Goal: Task Accomplishment & Management: Use online tool/utility

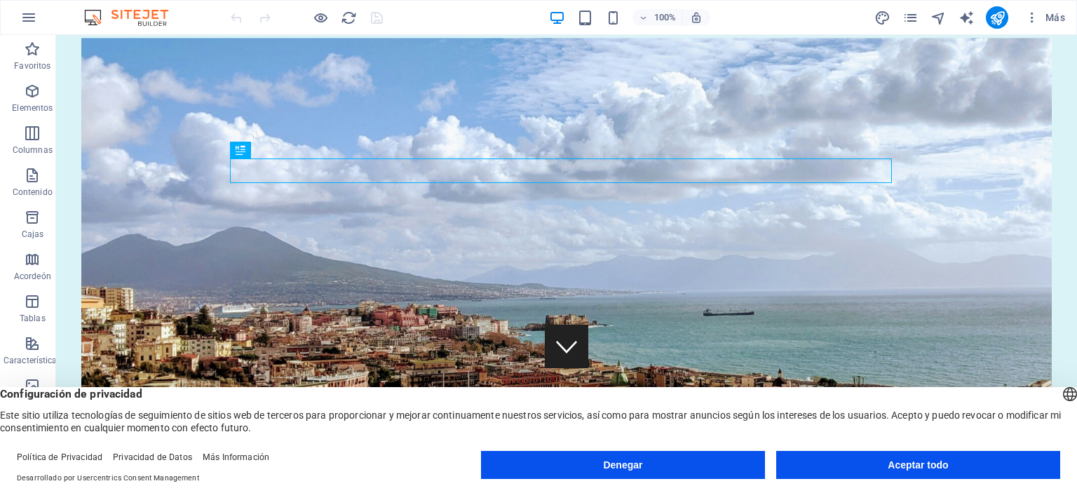
scroll to position [101, 0]
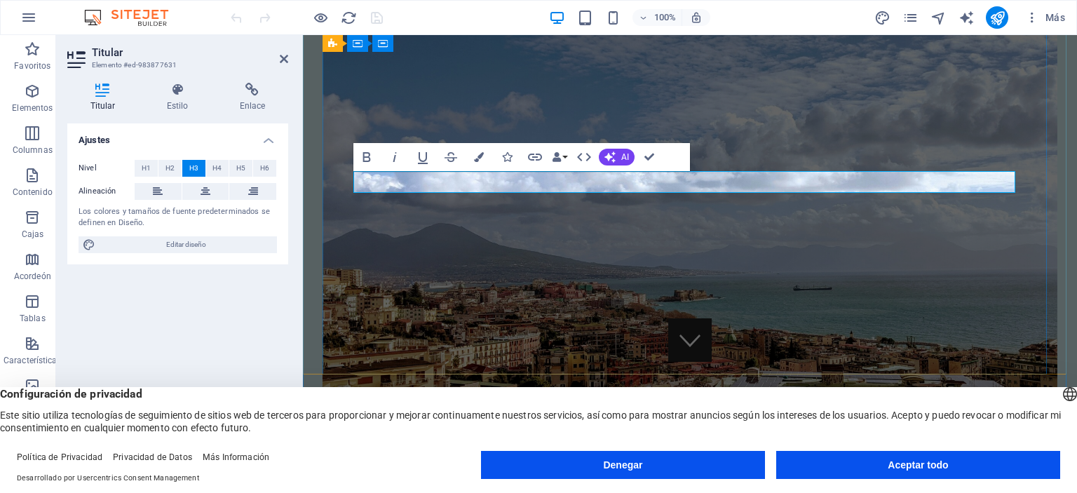
click at [796, 277] on figure at bounding box center [689, 230] width 735 height 397
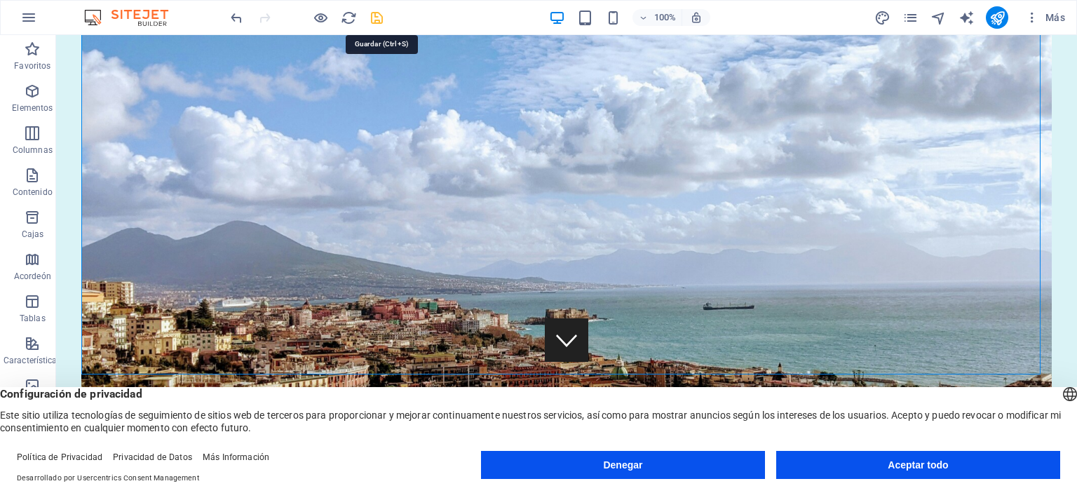
click at [375, 22] on icon "ahorrar" at bounding box center [377, 18] width 16 height 16
checkbox input "false"
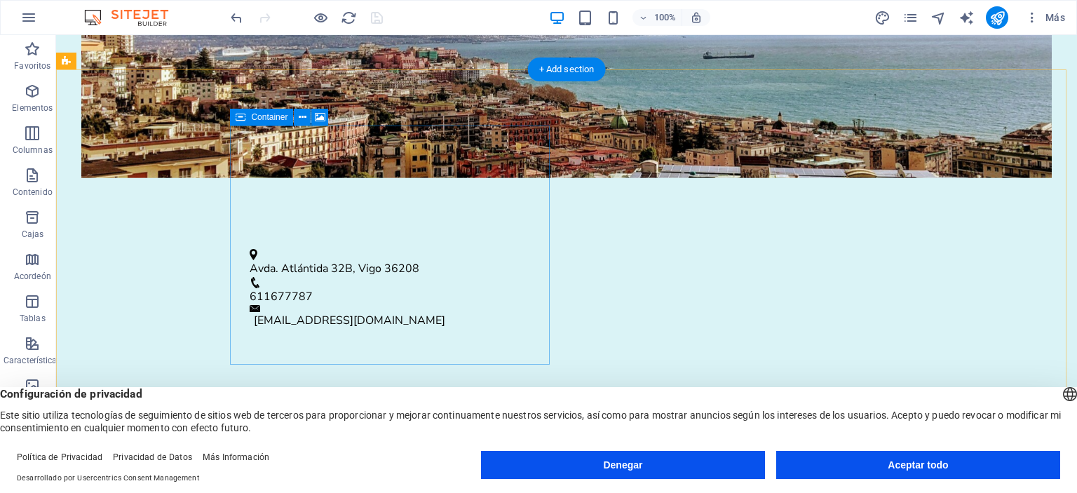
scroll to position [492, 0]
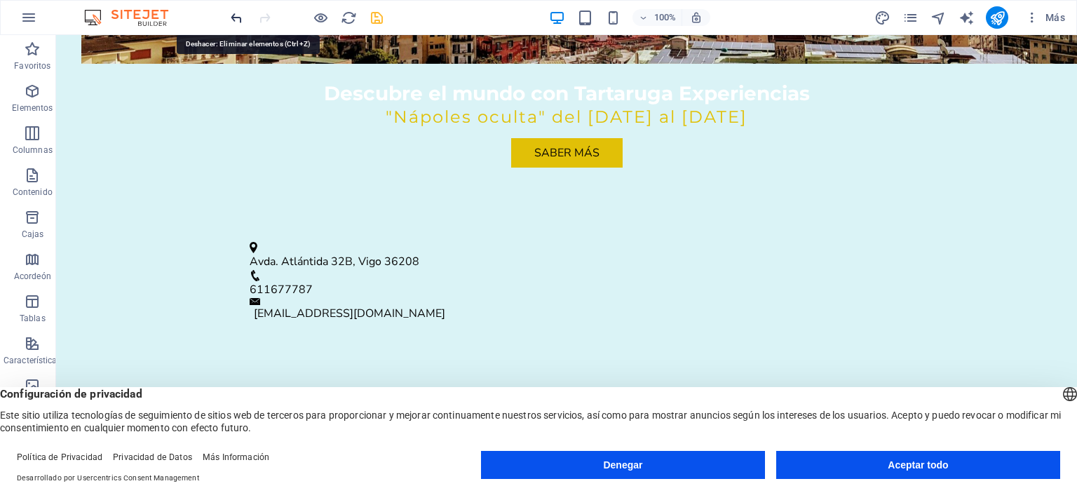
click at [236, 18] on icon "deshacer" at bounding box center [237, 18] width 16 height 16
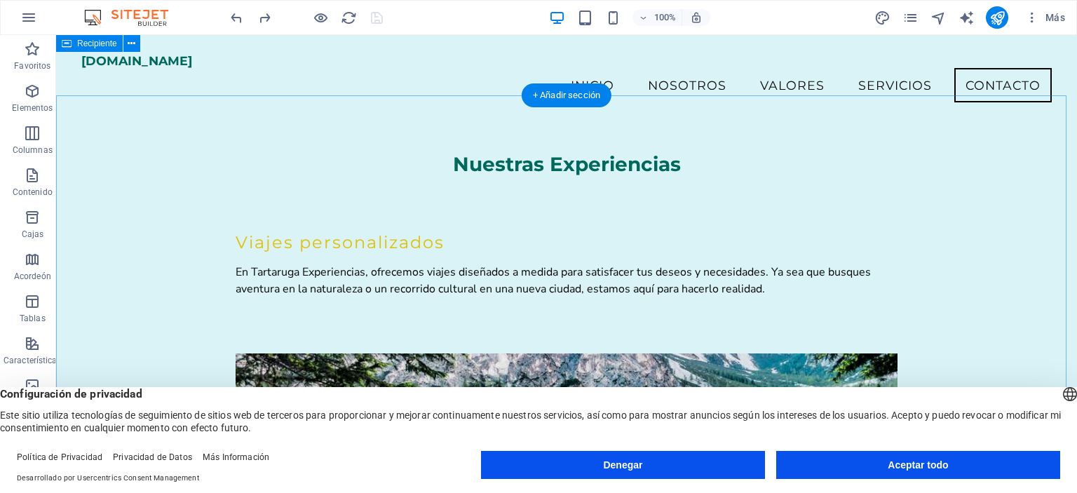
scroll to position [2098, 0]
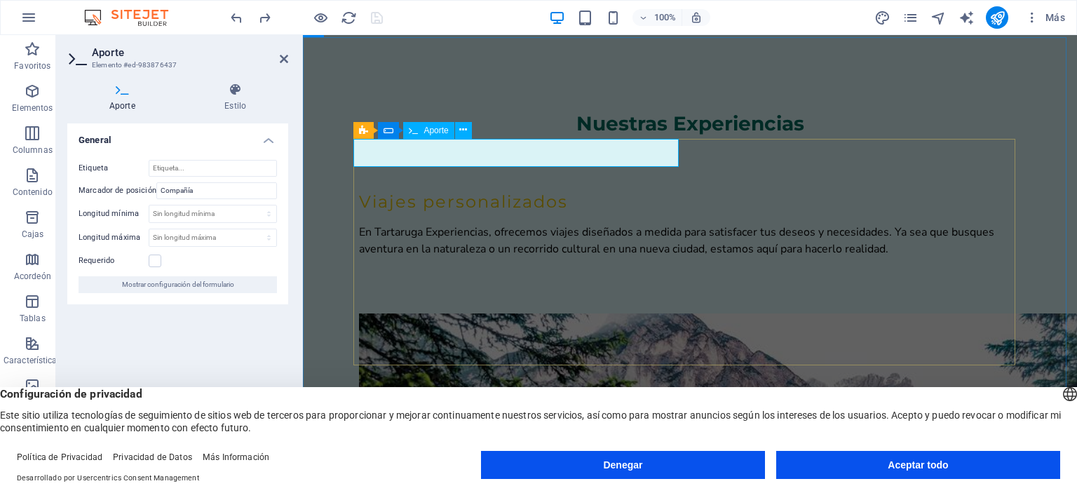
click at [210, 176] on input "Etiqueta" at bounding box center [213, 168] width 128 height 17
click at [205, 193] on input "Compañía" at bounding box center [216, 190] width 121 height 17
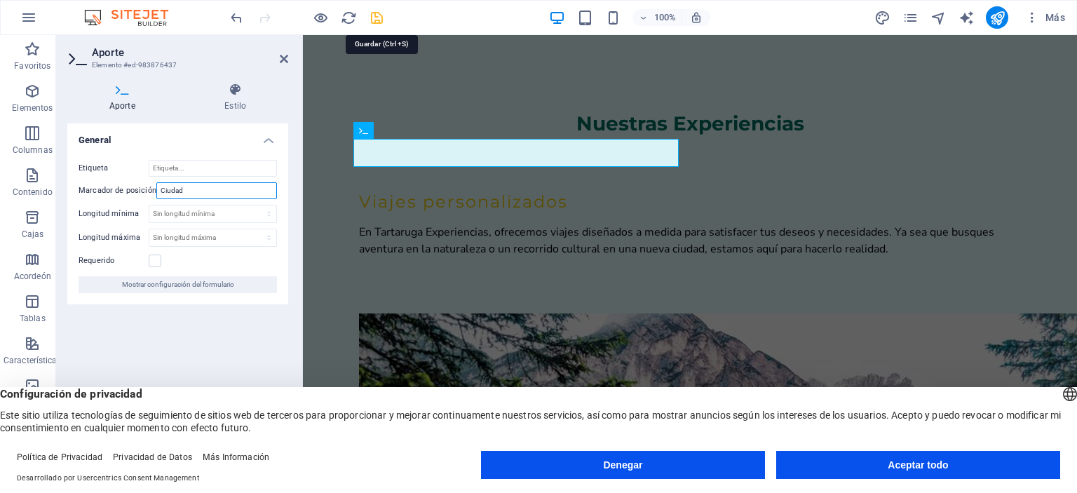
type input "Ciudad"
click at [377, 20] on icon "ahorrar" at bounding box center [377, 18] width 16 height 16
checkbox input "false"
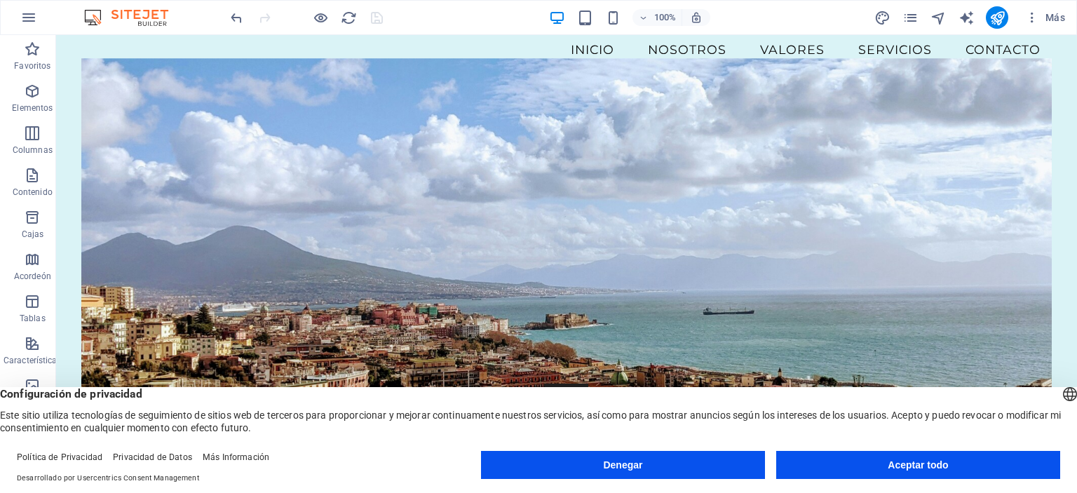
scroll to position [0, 0]
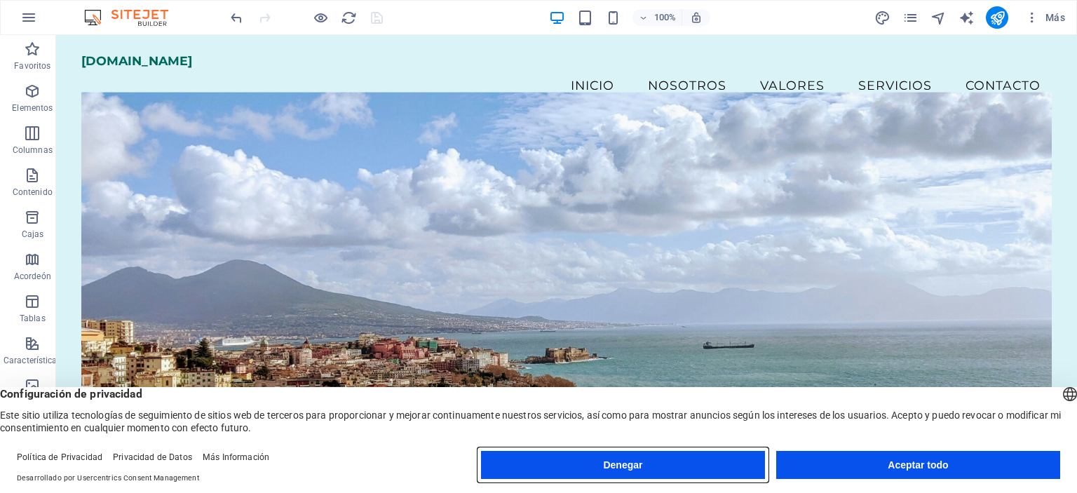
click at [641, 461] on button "Denegar" at bounding box center [623, 465] width 284 height 28
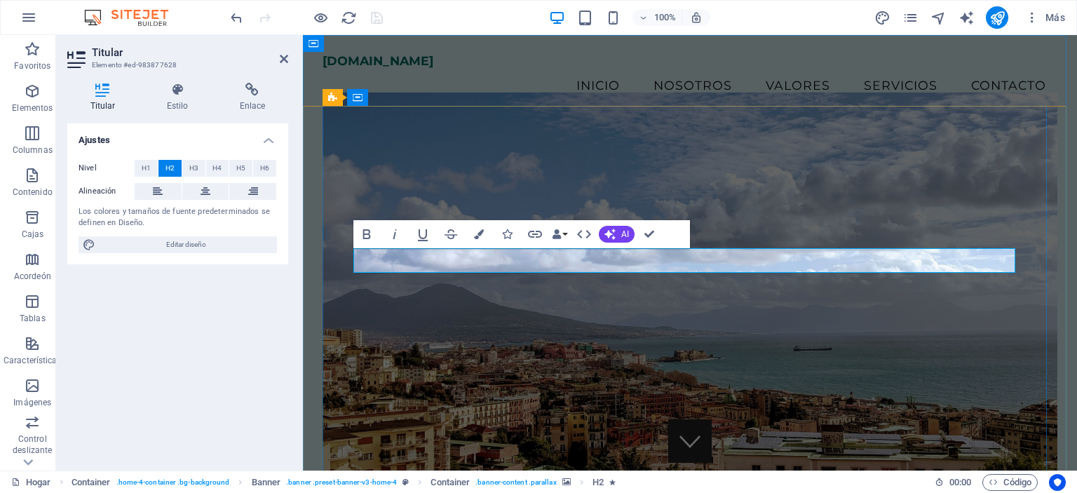
click at [894, 139] on figure at bounding box center [689, 291] width 735 height 397
click at [1058, 139] on figure at bounding box center [689, 291] width 735 height 397
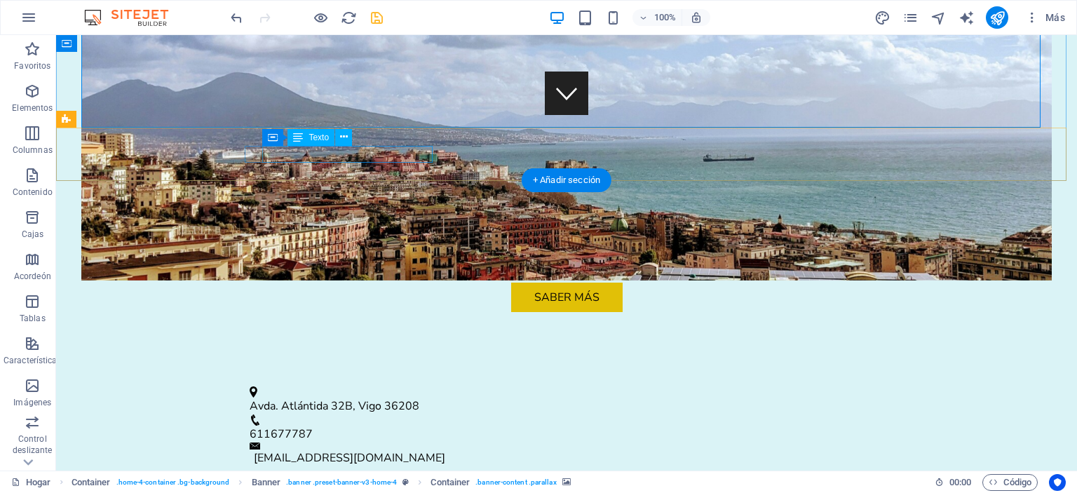
scroll to position [348, 0]
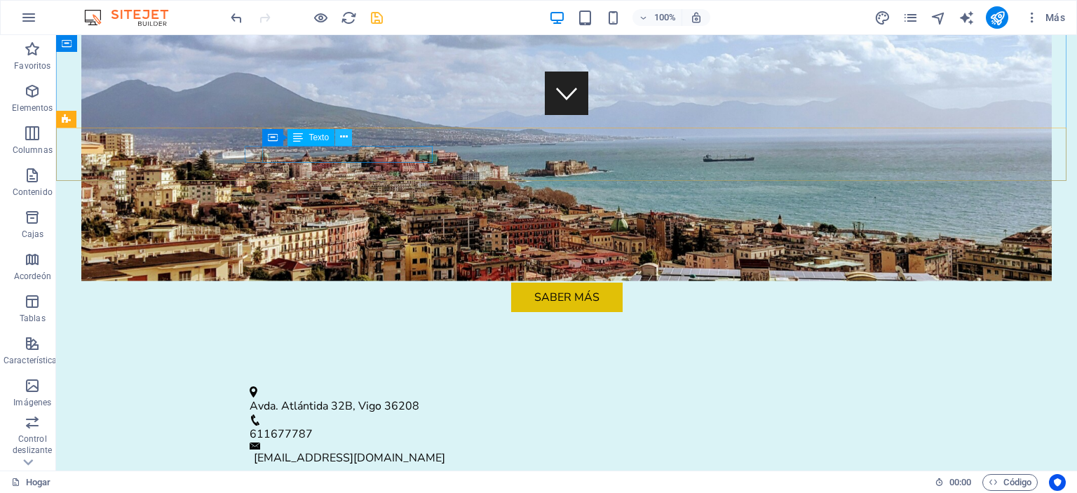
click at [344, 145] on button at bounding box center [343, 137] width 17 height 17
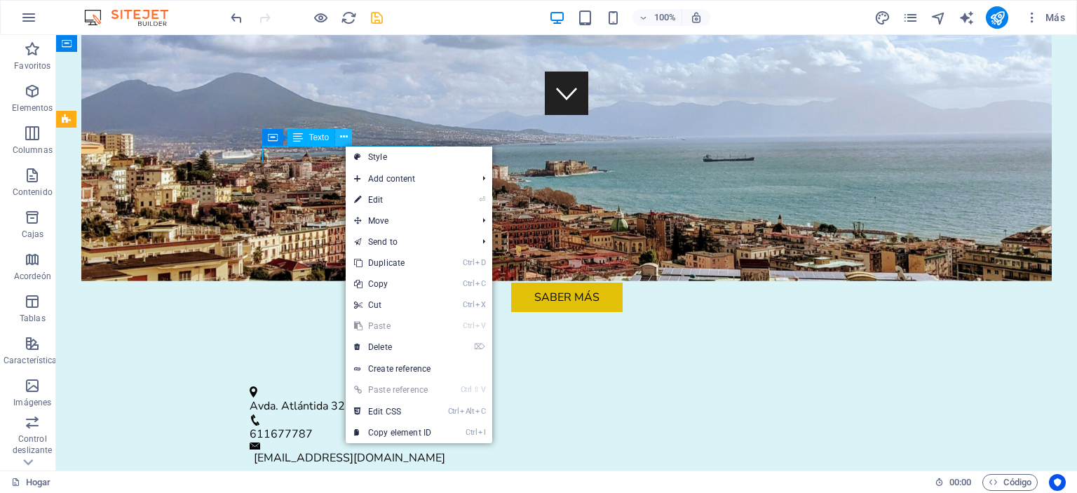
drag, startPoint x: 288, startPoint y: 111, endPoint x: 344, endPoint y: 145, distance: 65.4
click at [344, 145] on button at bounding box center [343, 137] width 17 height 17
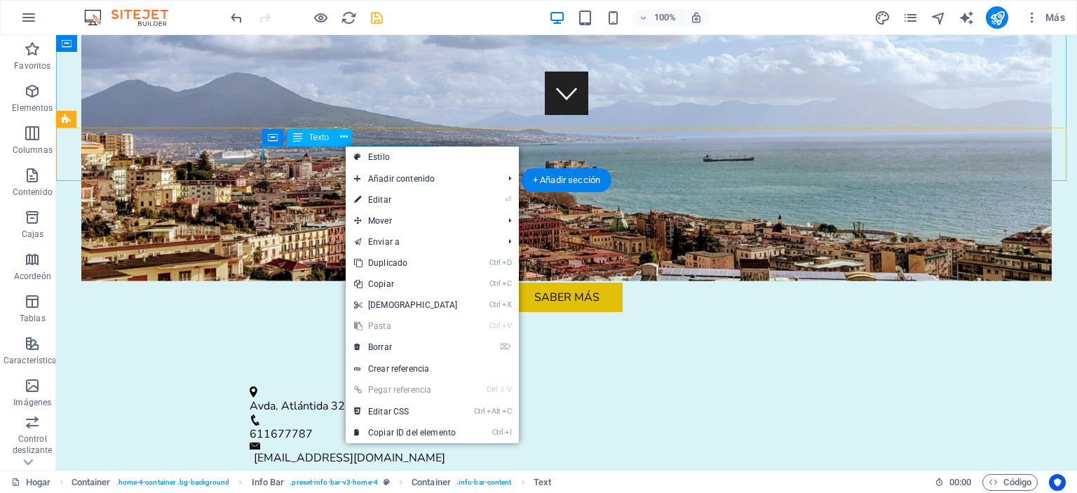
click at [284, 397] on div "Avda. [STREET_ADDRESS]" at bounding box center [561, 405] width 622 height 17
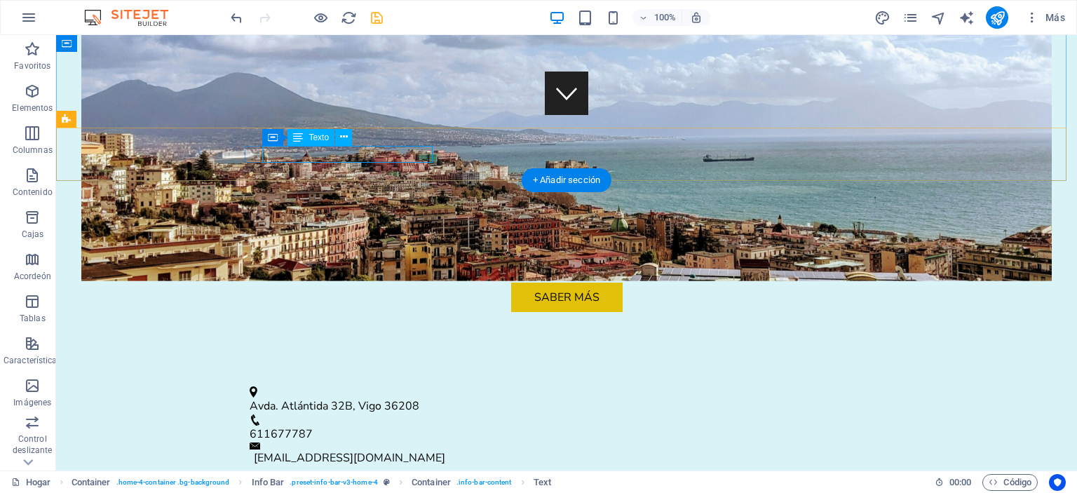
click at [284, 397] on div "Avda. [STREET_ADDRESS]" at bounding box center [561, 405] width 622 height 17
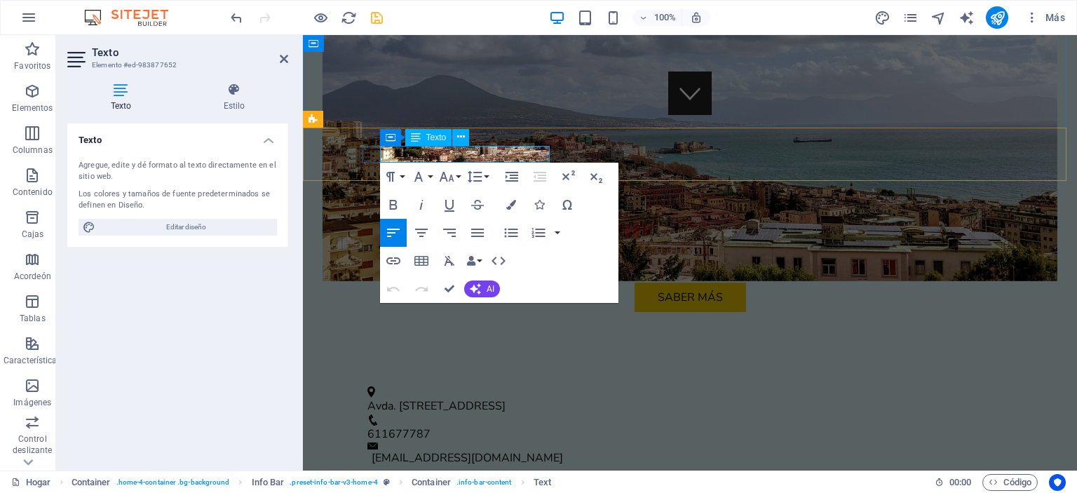
click at [475, 398] on font "Avda. [STREET_ADDRESS]" at bounding box center [436, 405] width 138 height 15
click at [475, 398] on font "Avda. Atlántida , [GEOGRAPHIC_DATA] 36208" at bounding box center [489, 405] width 245 height 15
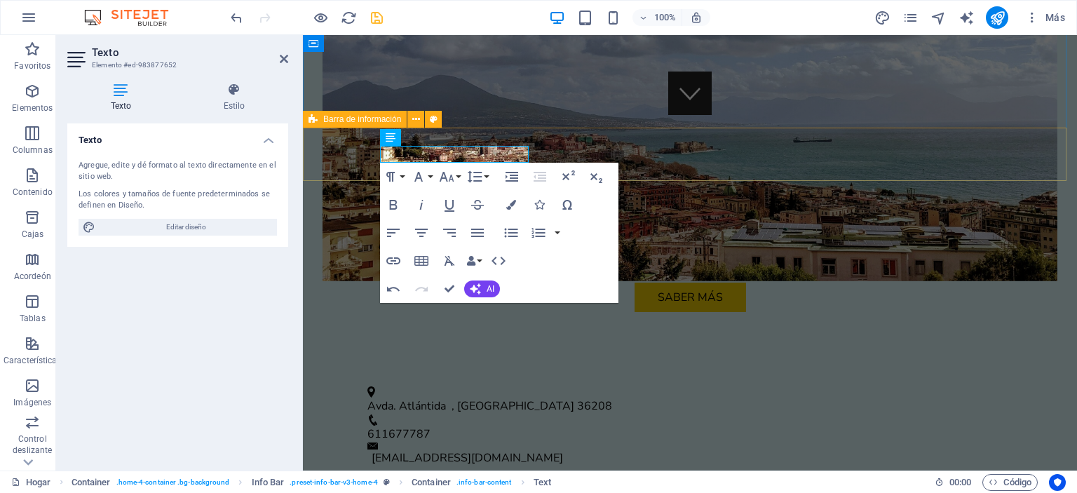
drag, startPoint x: 475, startPoint y: 161, endPoint x: 759, endPoint y: 168, distance: 284.7
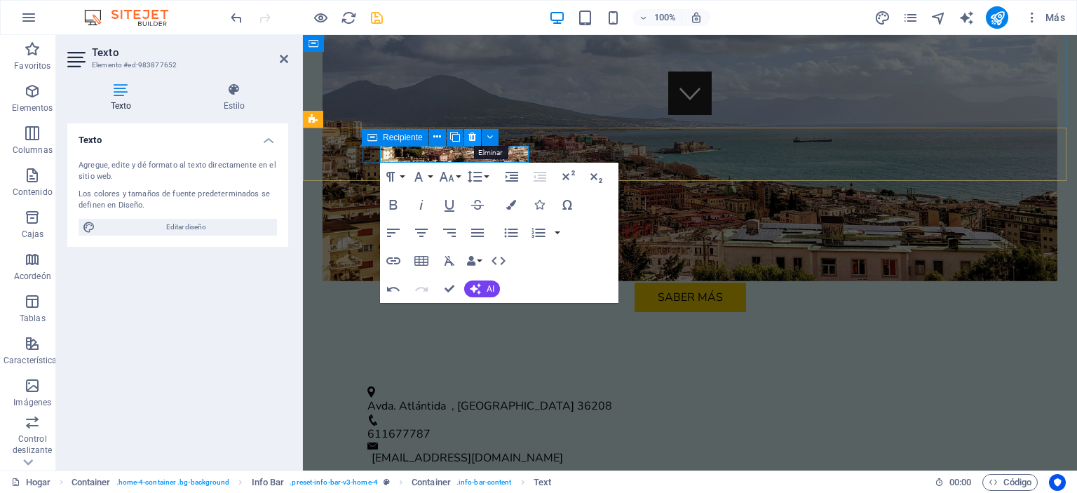
click at [474, 134] on icon at bounding box center [472, 137] width 8 height 15
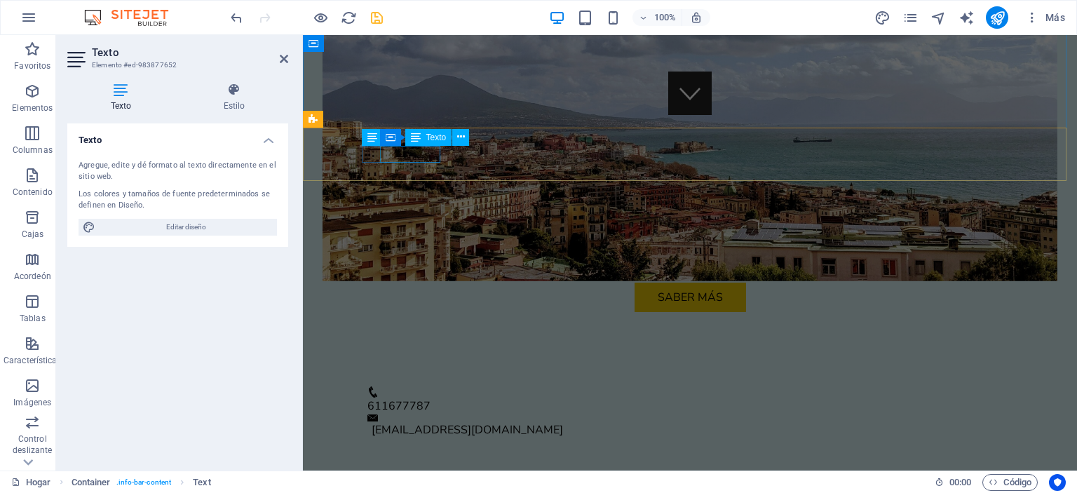
click at [425, 397] on div "611677787" at bounding box center [684, 405] width 634 height 17
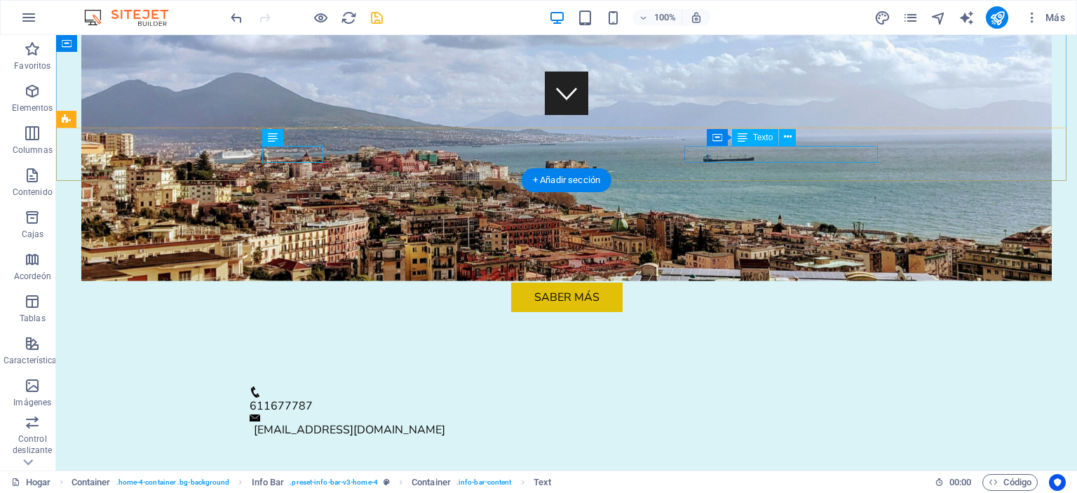
click at [756, 421] on div "[EMAIL_ADDRESS][DOMAIN_NAME]" at bounding box center [568, 429] width 629 height 17
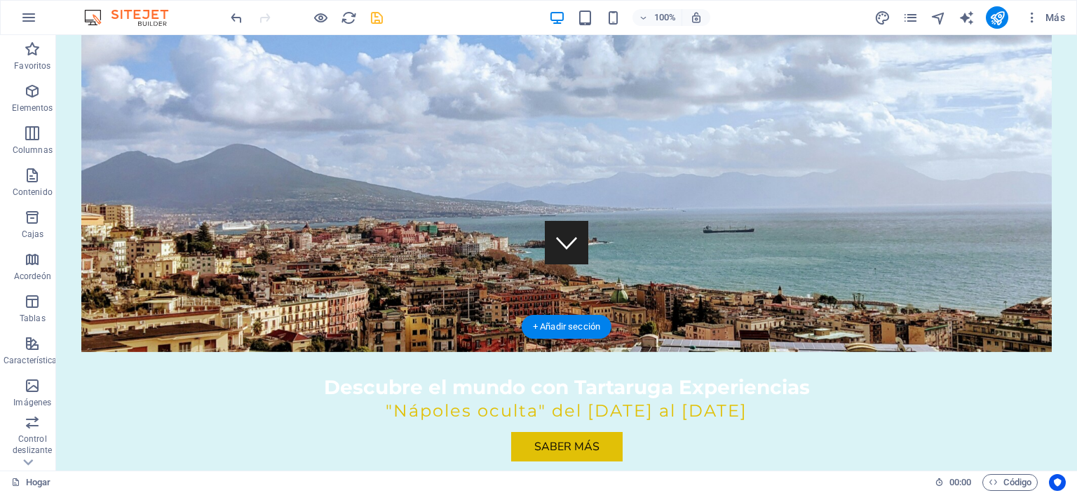
scroll to position [204, 0]
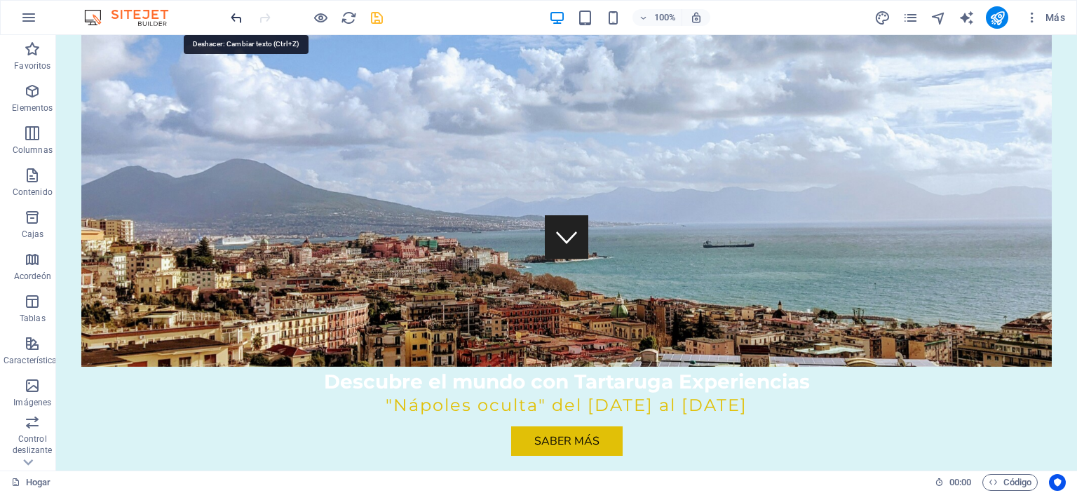
drag, startPoint x: 226, startPoint y: 20, endPoint x: 236, endPoint y: 20, distance: 9.1
click at [236, 20] on div "100% Más" at bounding box center [538, 18] width 1075 height 34
click at [236, 20] on icon "deshacer" at bounding box center [237, 18] width 16 height 16
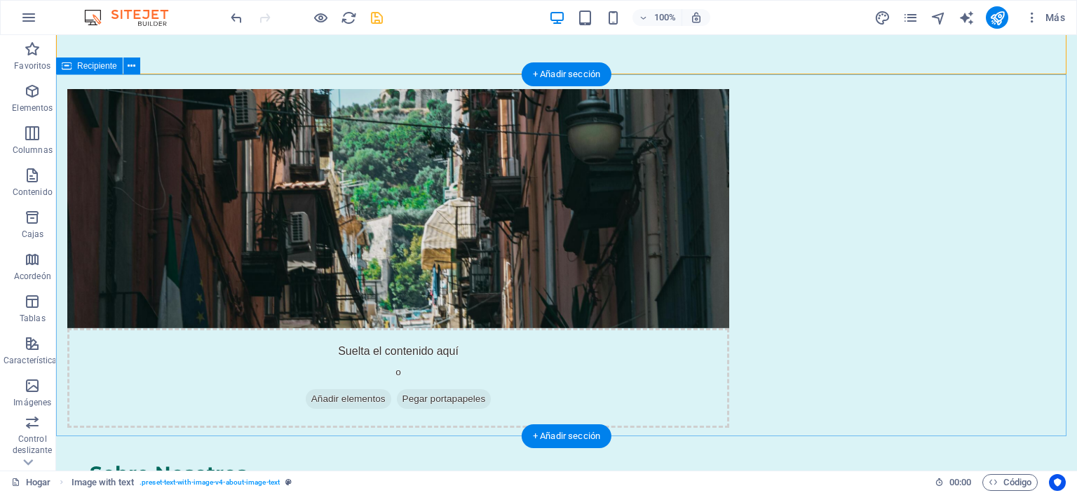
scroll to position [819, 0]
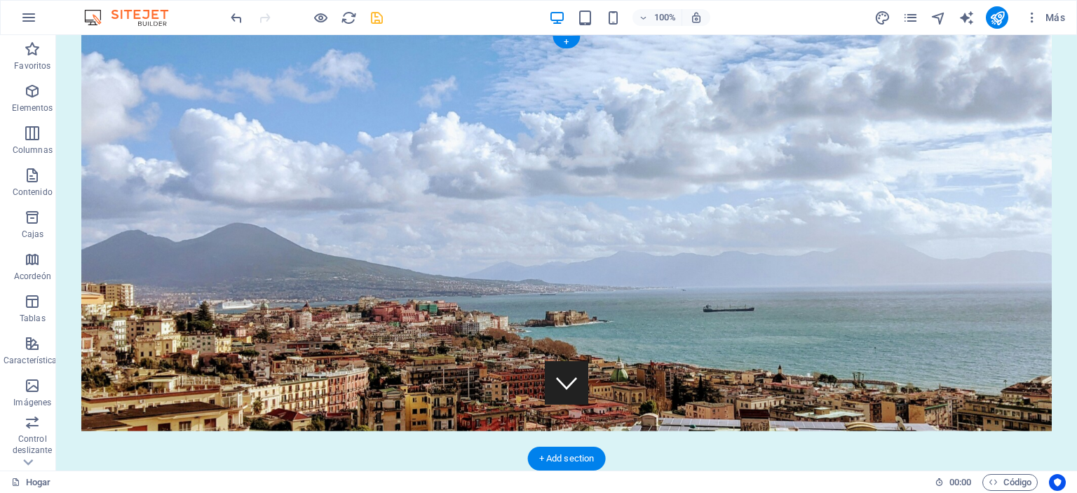
scroll to position [0, 0]
